Goal: Task Accomplishment & Management: Use online tool/utility

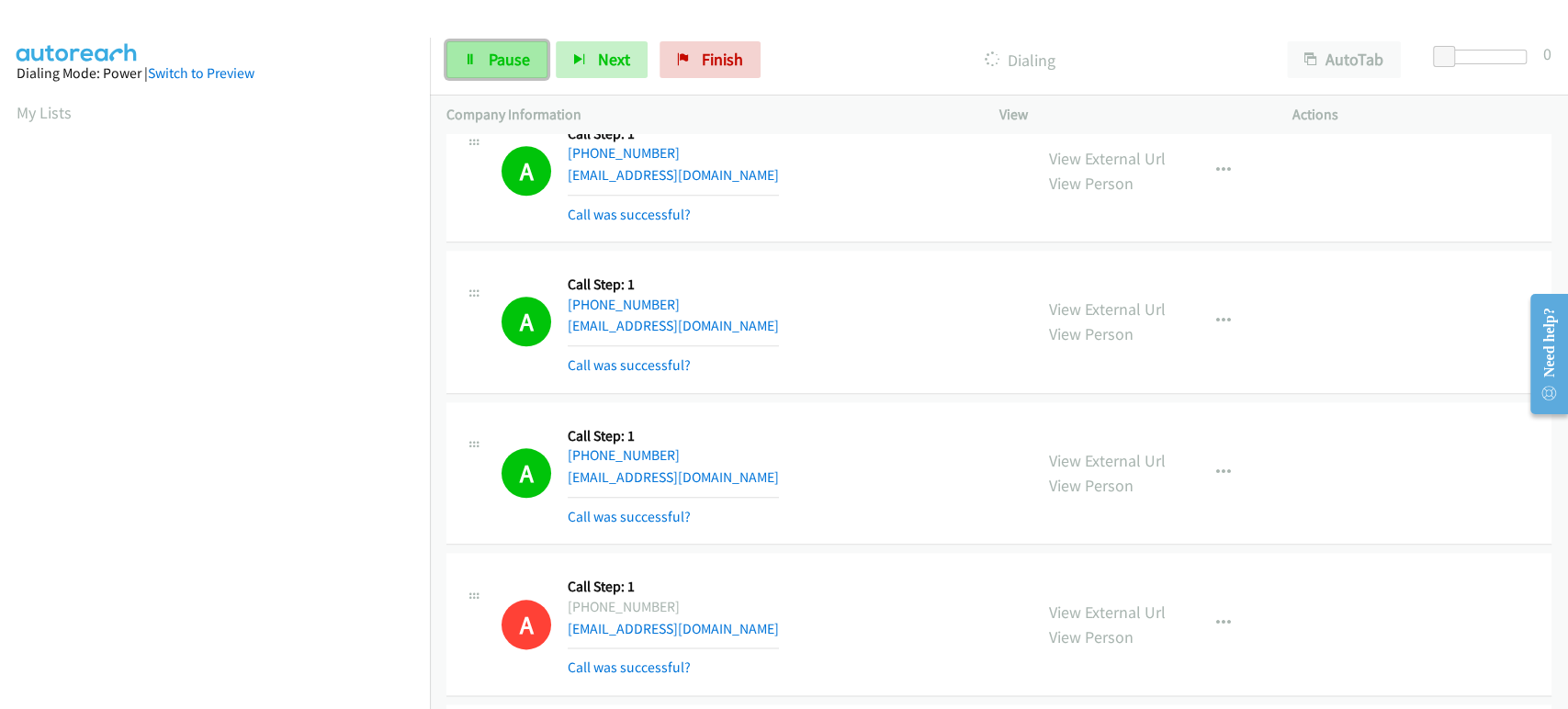
click at [473, 60] on icon at bounding box center [470, 60] width 13 height 13
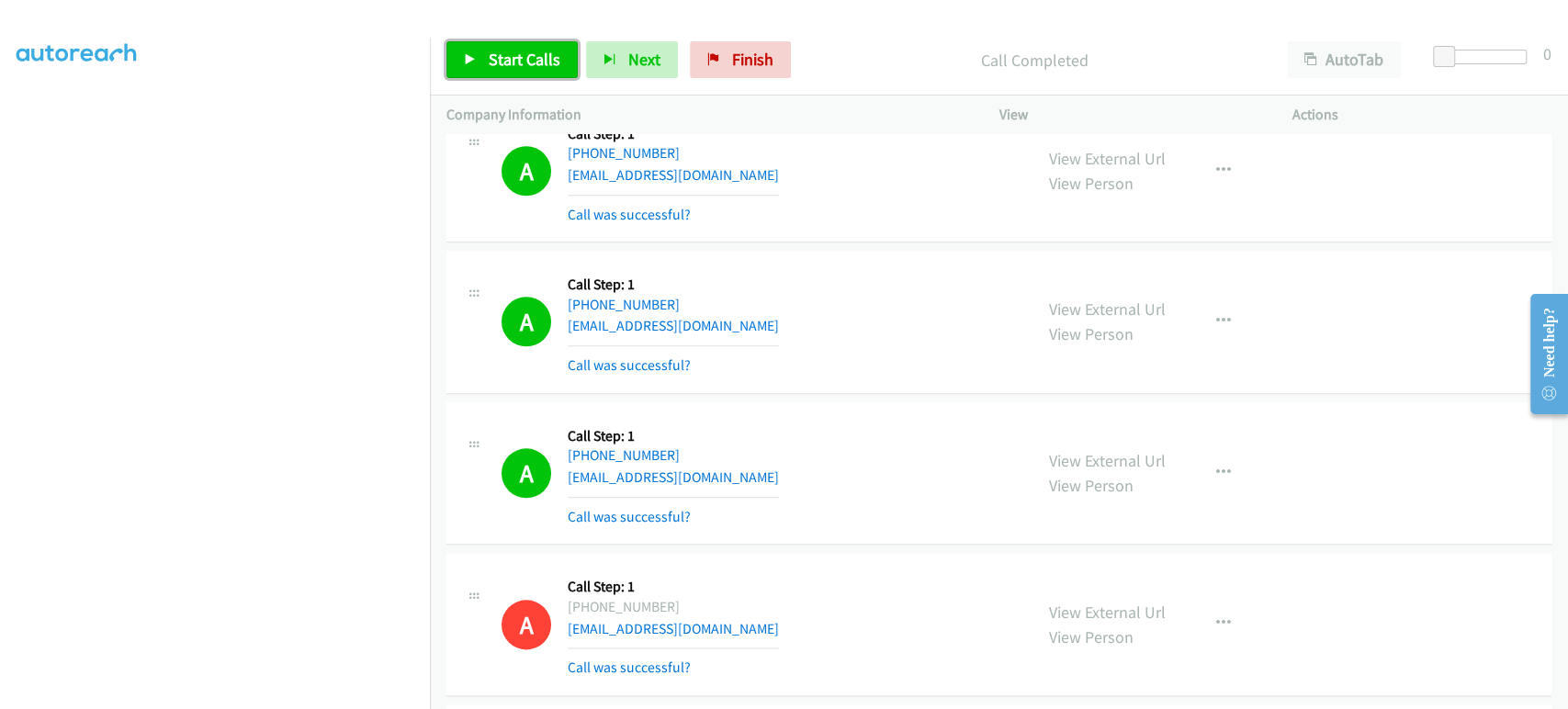
drag, startPoint x: 481, startPoint y: 65, endPoint x: 525, endPoint y: 57, distance: 44.7
click at [483, 64] on link "Start Calls" at bounding box center [512, 59] width 132 height 37
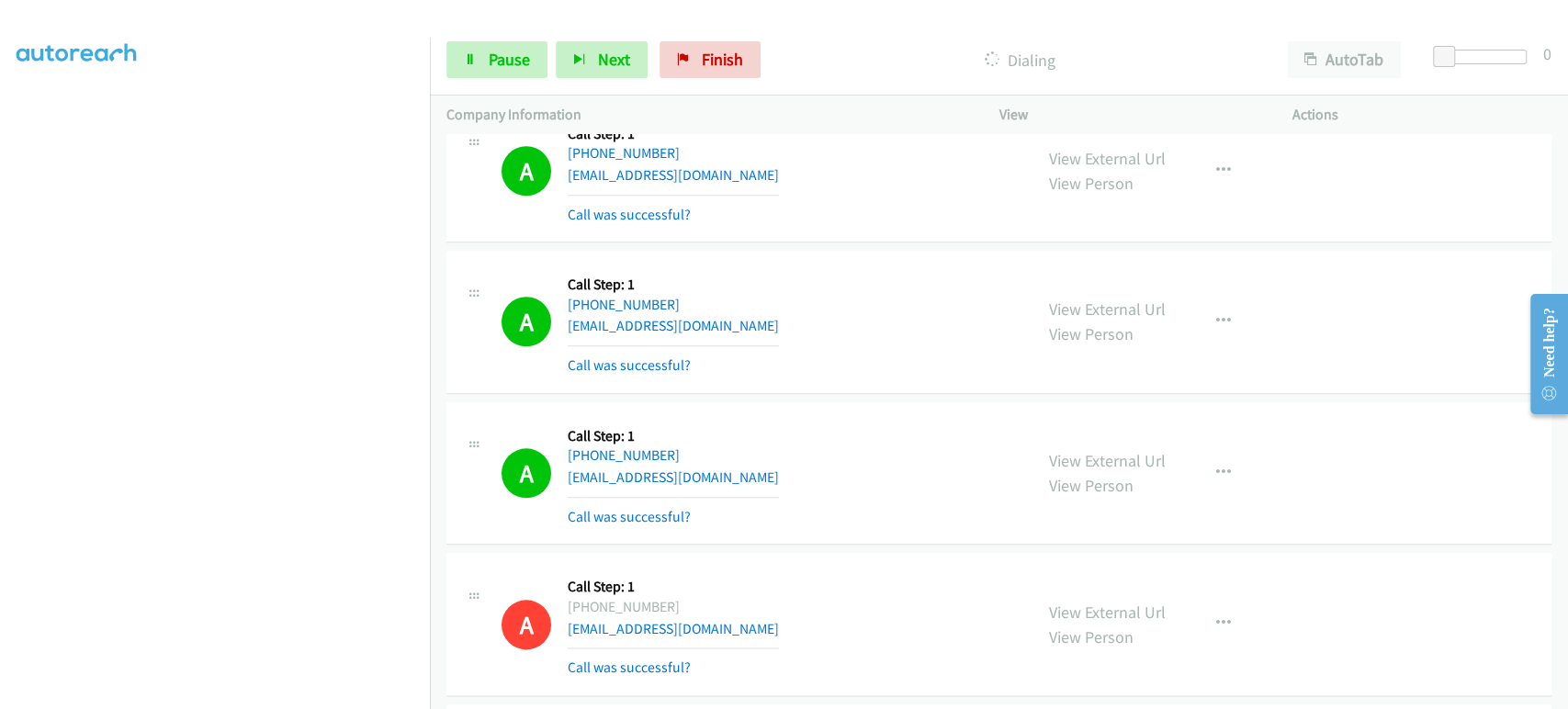
click at [287, 693] on section at bounding box center [215, 273] width 397 height 880
click at [474, 70] on link "Pause" at bounding box center [496, 59] width 101 height 37
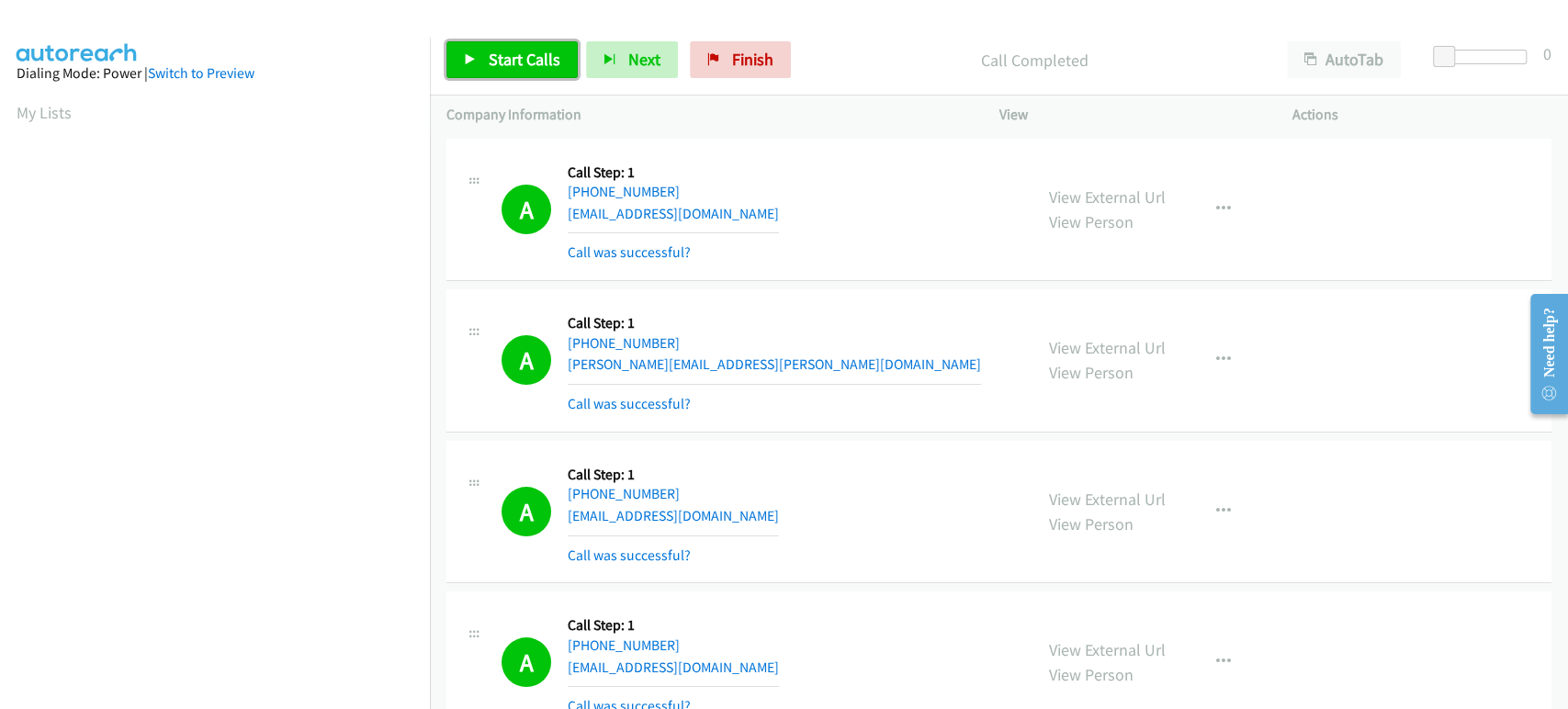
click at [509, 42] on link "Start Calls" at bounding box center [512, 59] width 132 height 37
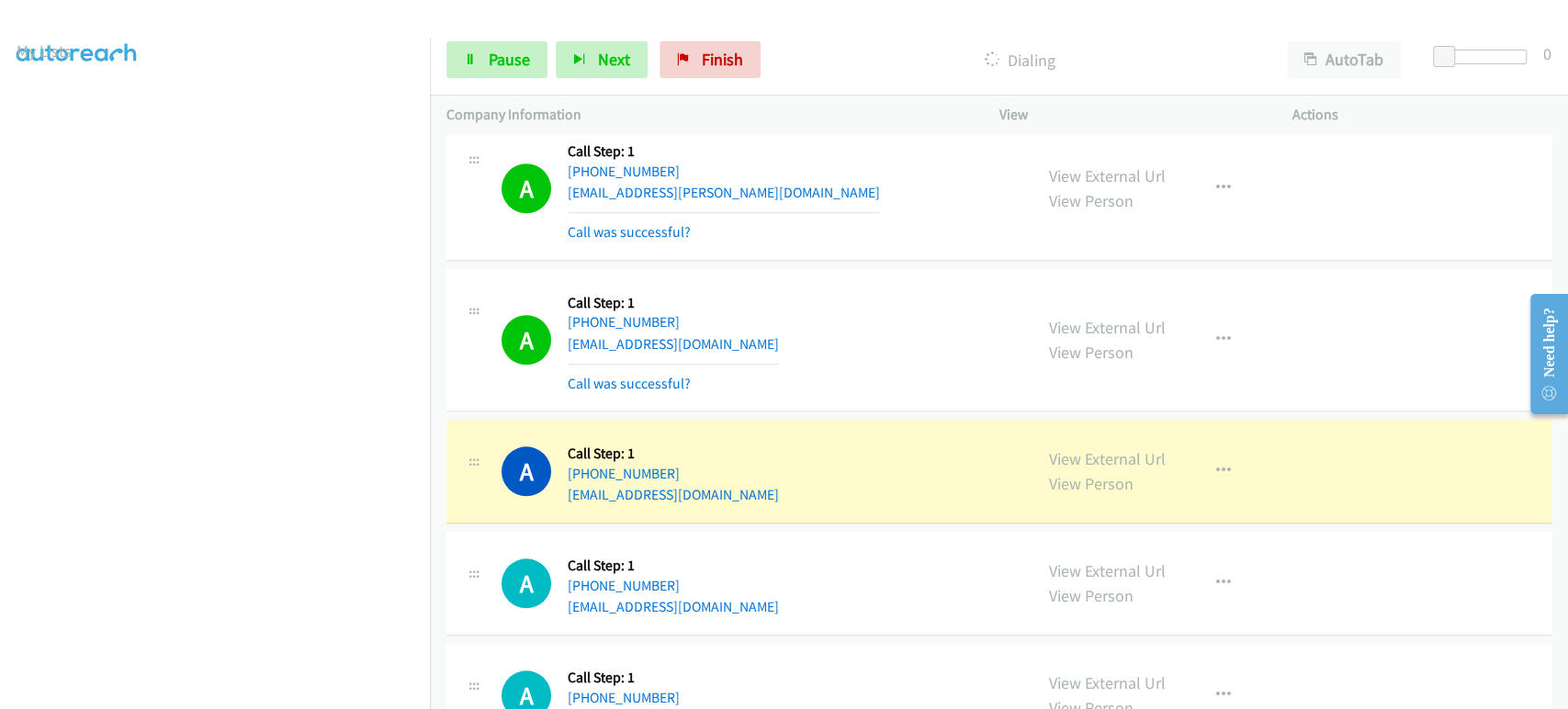
scroll to position [16, 0]
click at [471, 65] on icon at bounding box center [470, 60] width 13 height 13
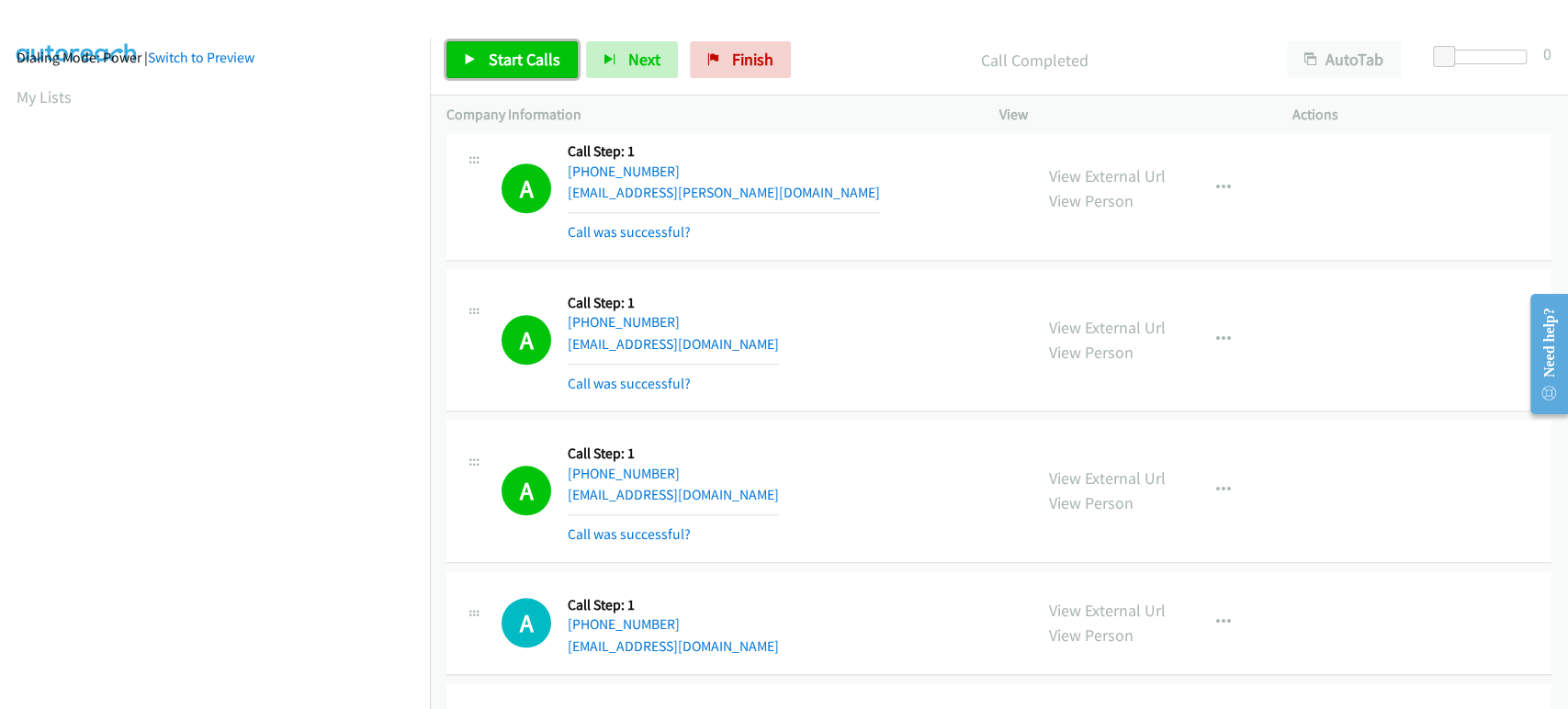
click at [553, 64] on span "Start Calls" at bounding box center [524, 59] width 72 height 21
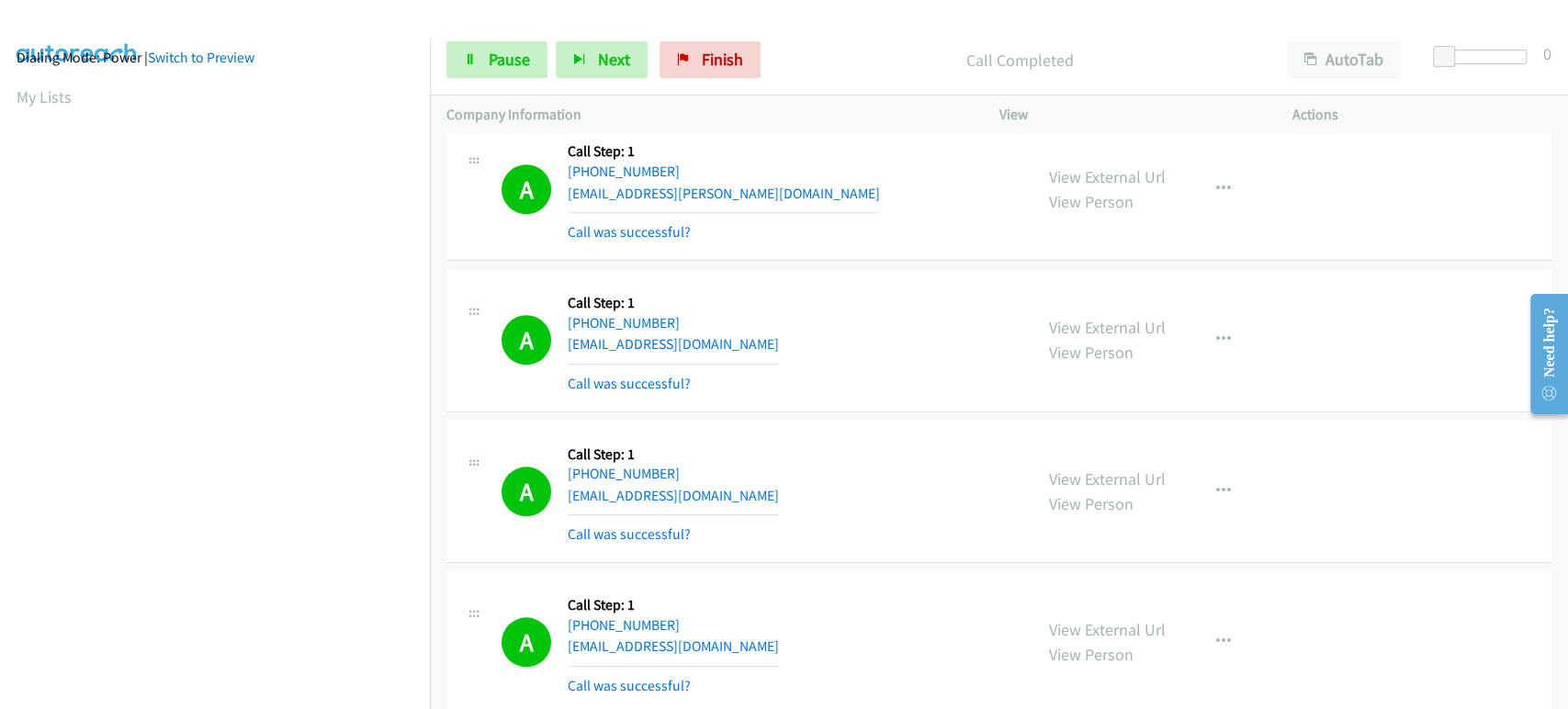
scroll to position [0, 0]
click at [492, 54] on span "Pause" at bounding box center [508, 59] width 41 height 21
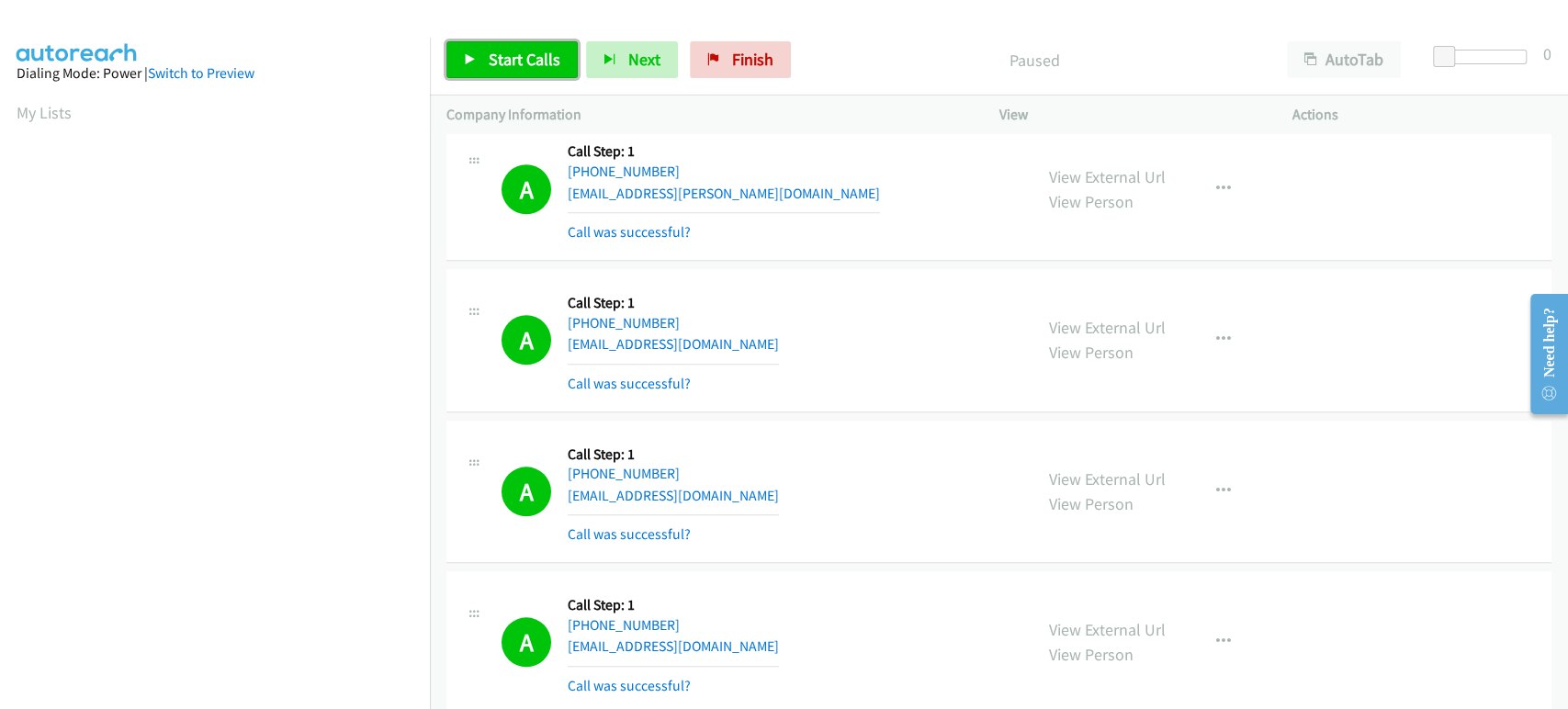
click at [492, 54] on span "Start Calls" at bounding box center [524, 59] width 72 height 21
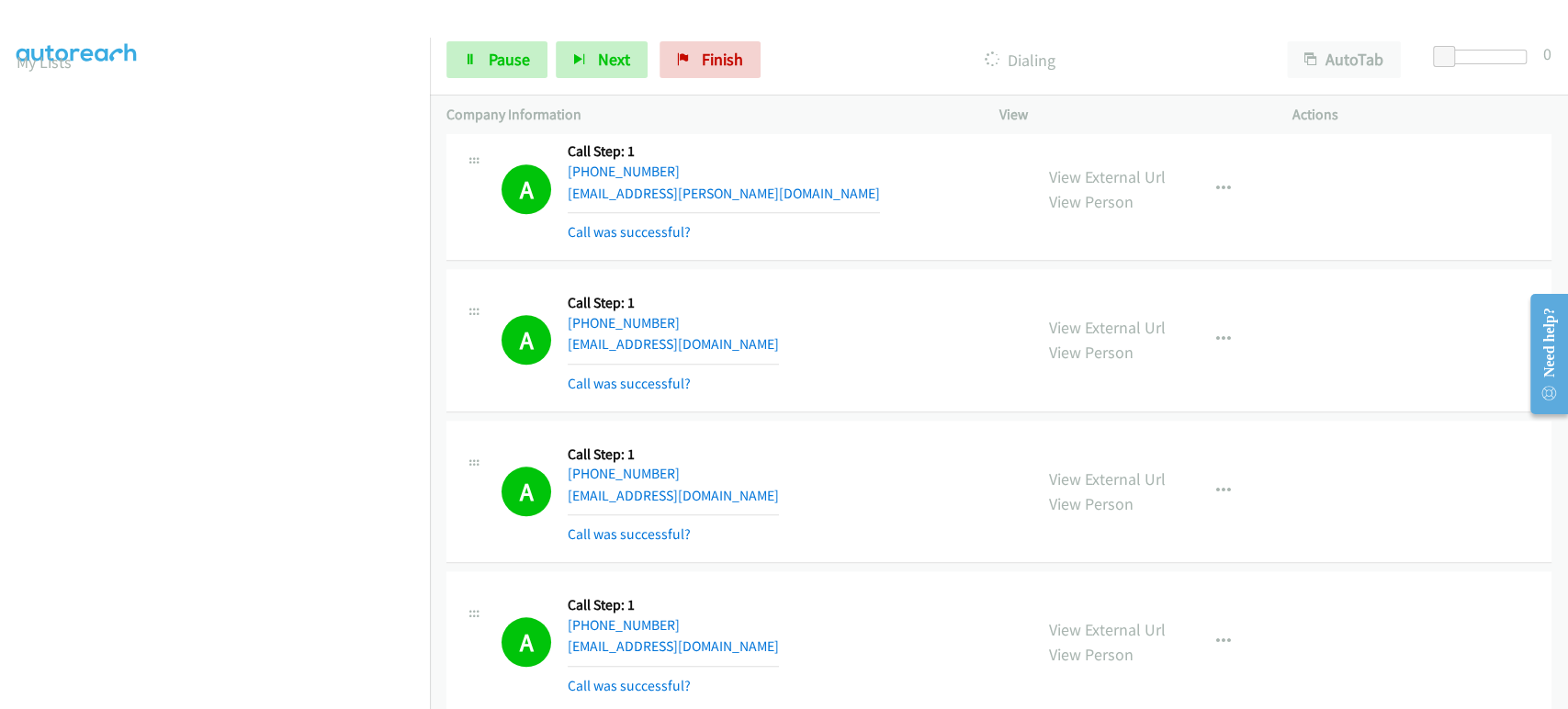
scroll to position [16, 0]
click at [509, 74] on link "Pause" at bounding box center [496, 59] width 101 height 37
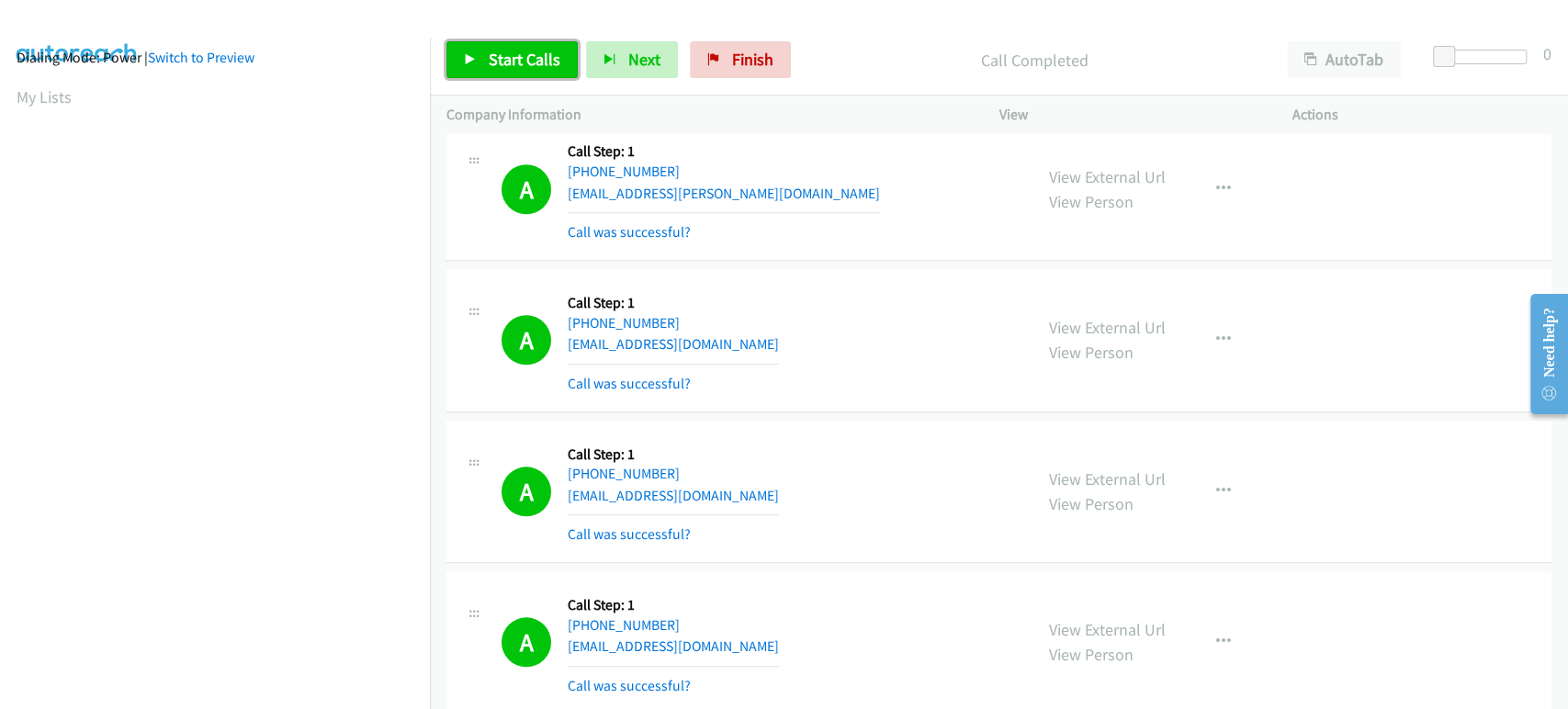
click at [529, 57] on span "Start Calls" at bounding box center [524, 59] width 72 height 21
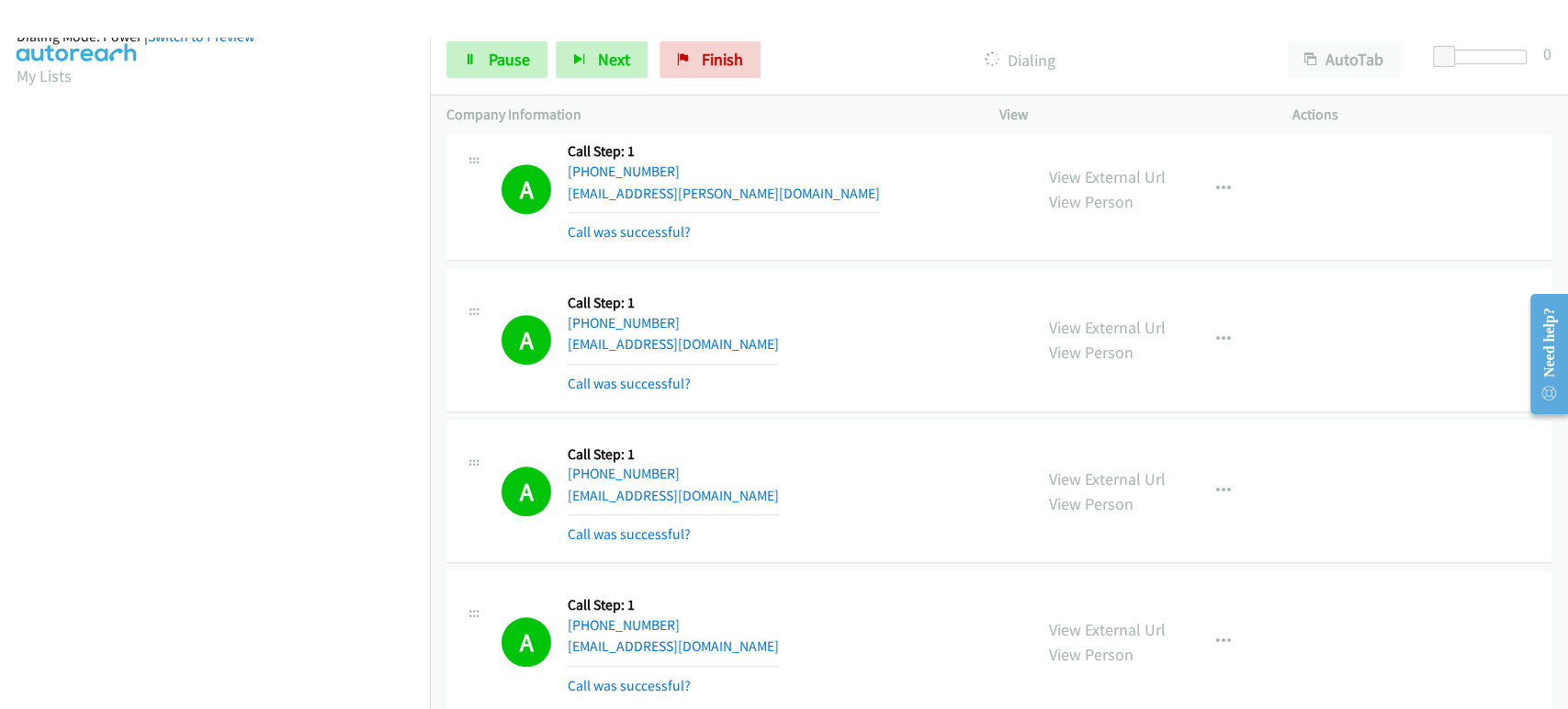
scroll to position [0, 0]
click at [493, 58] on span "Pause" at bounding box center [508, 59] width 41 height 21
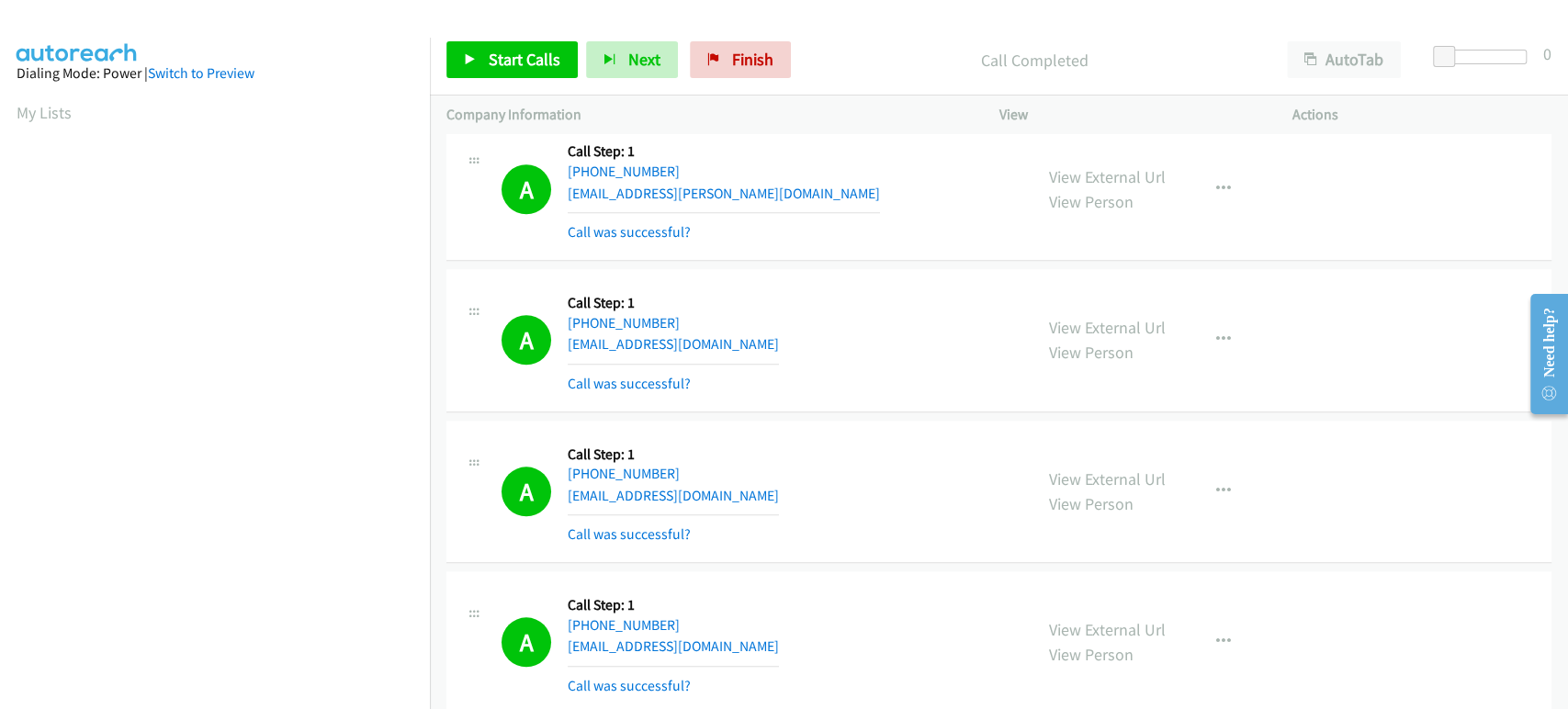
scroll to position [322, 0]
